Goal: Information Seeking & Learning: Get advice/opinions

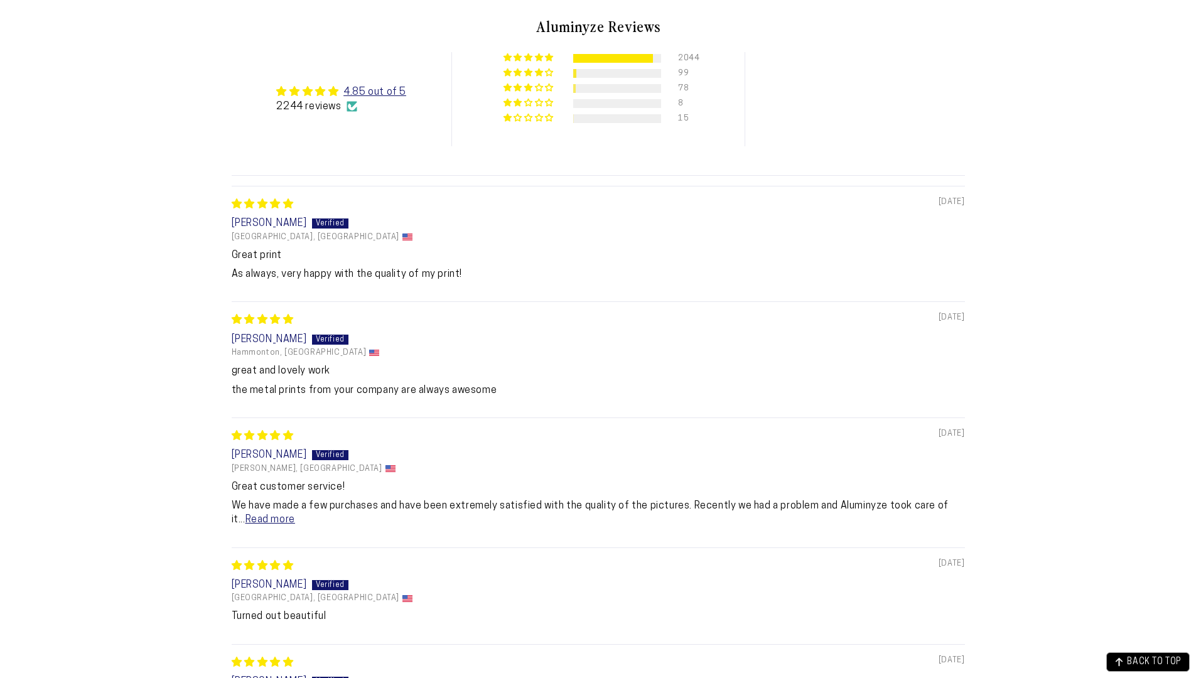
select select "**********"
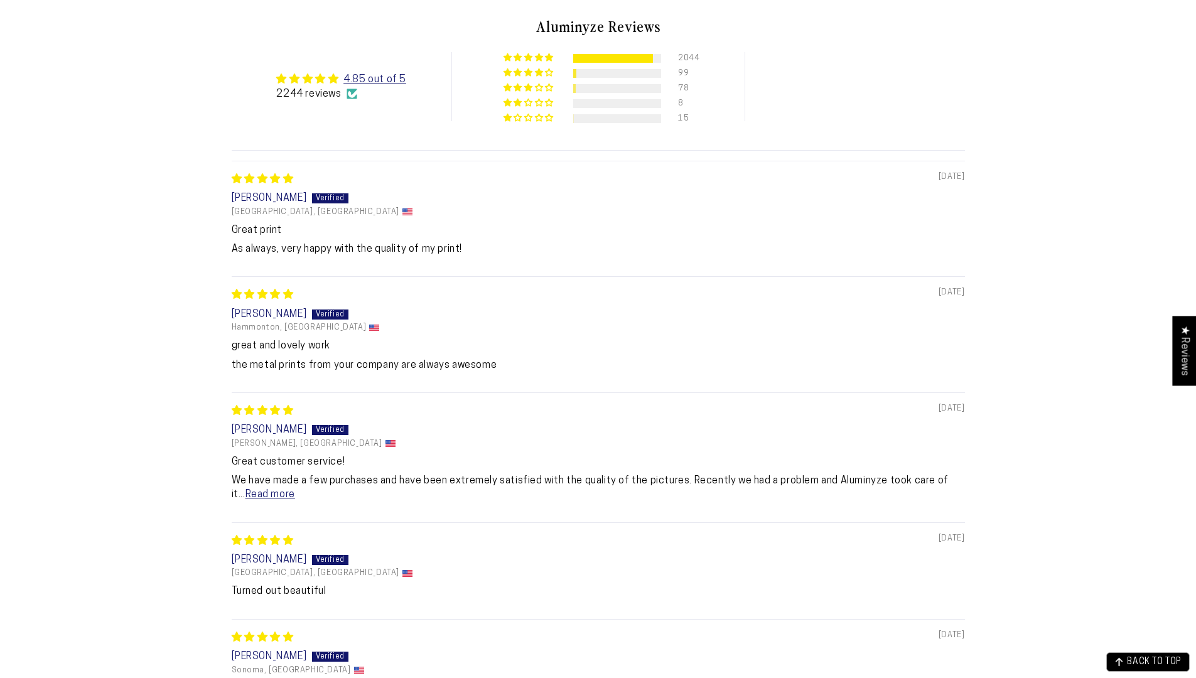
select select "**********"
